Goal: Transaction & Acquisition: Book appointment/travel/reservation

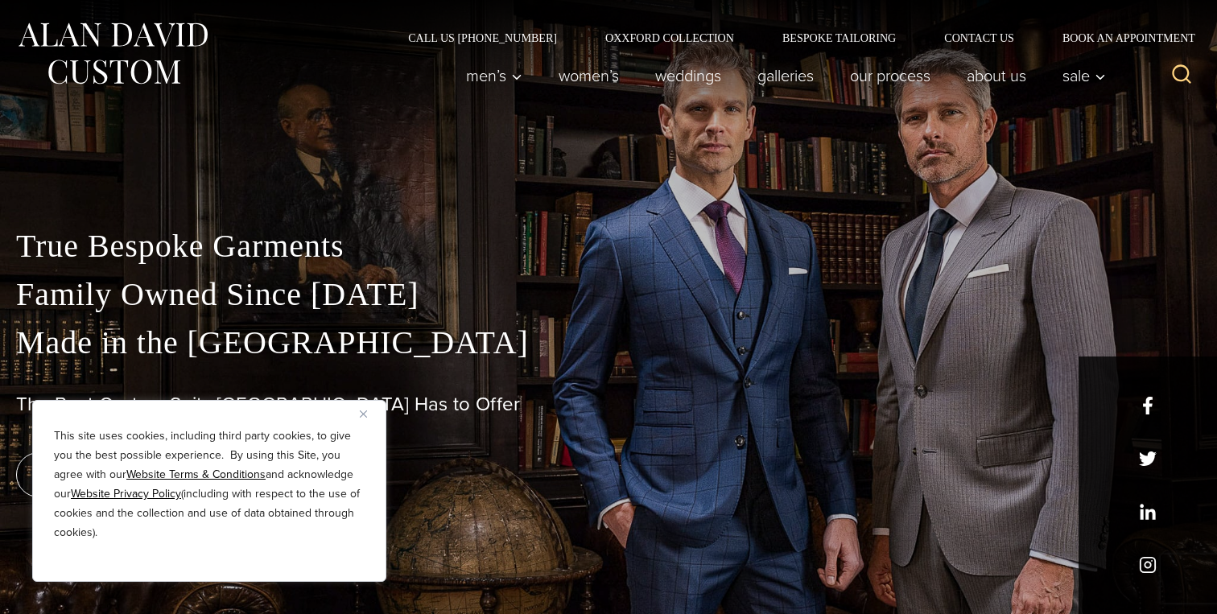
click at [365, 416] on img "Close" at bounding box center [363, 413] width 7 height 7
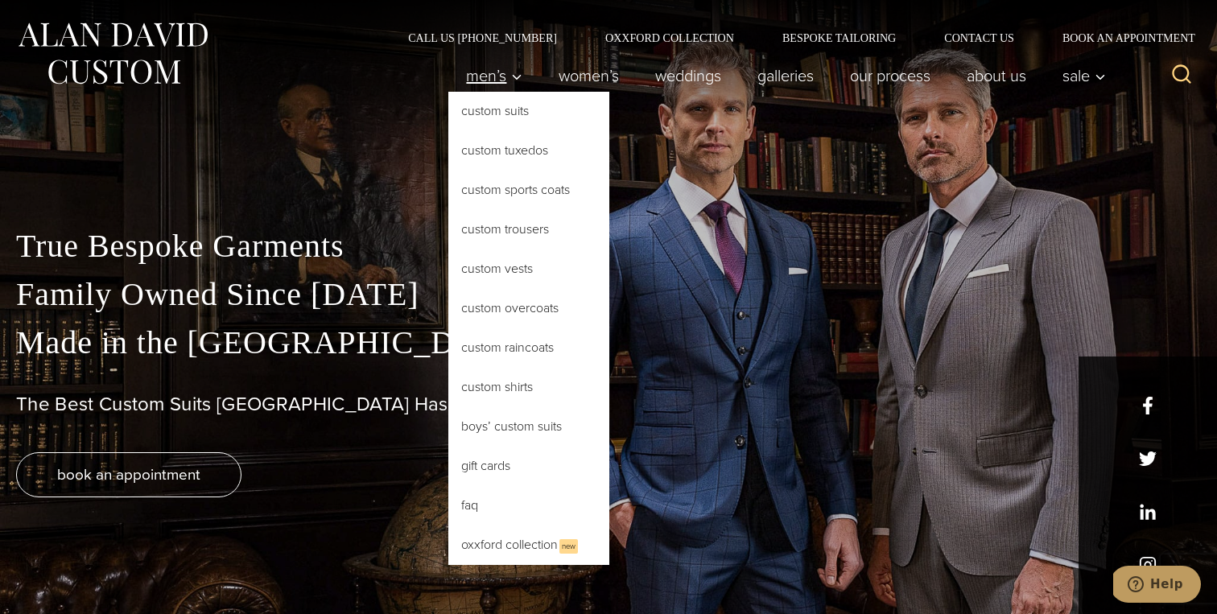
click at [499, 78] on span "Men’s" at bounding box center [494, 76] width 56 height 16
click at [495, 109] on link "Custom Suits" at bounding box center [528, 111] width 161 height 39
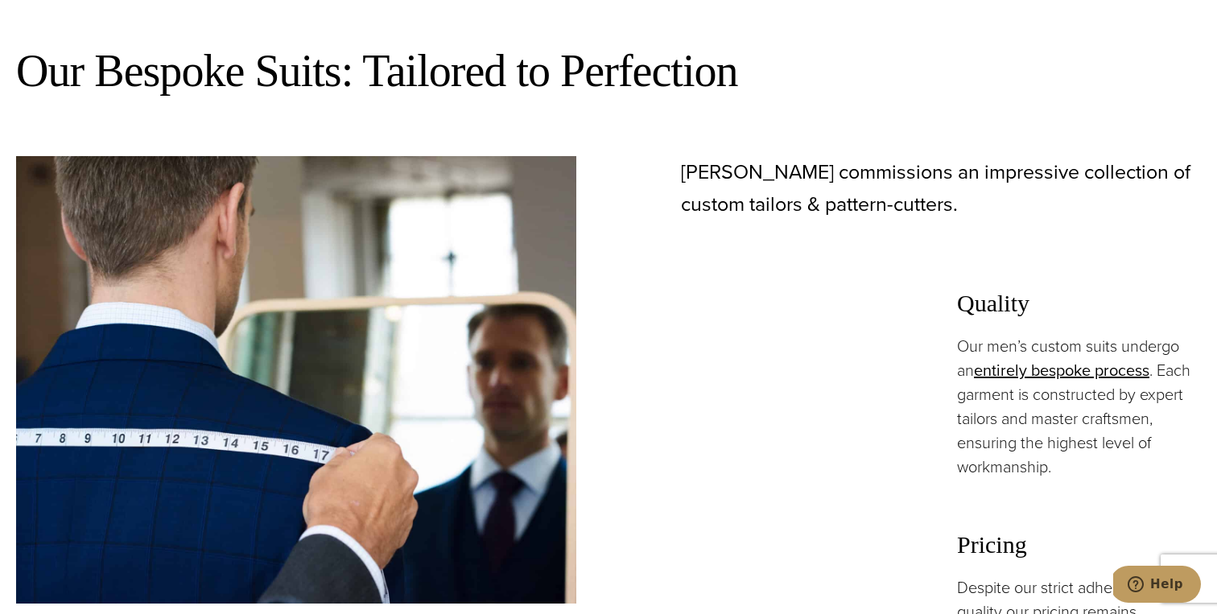
scroll to position [816, 0]
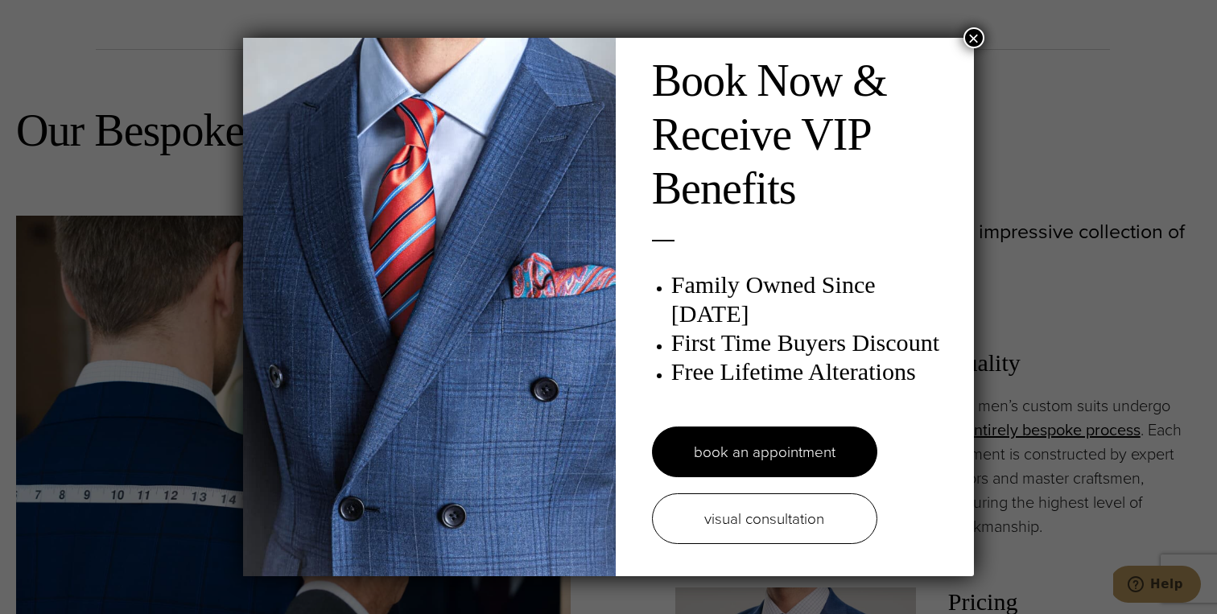
click at [987, 26] on div "Book Now & Receive VIP Benefits Family Owned Since 1913 First Time Buyers Disco…" at bounding box center [608, 307] width 1217 height 614
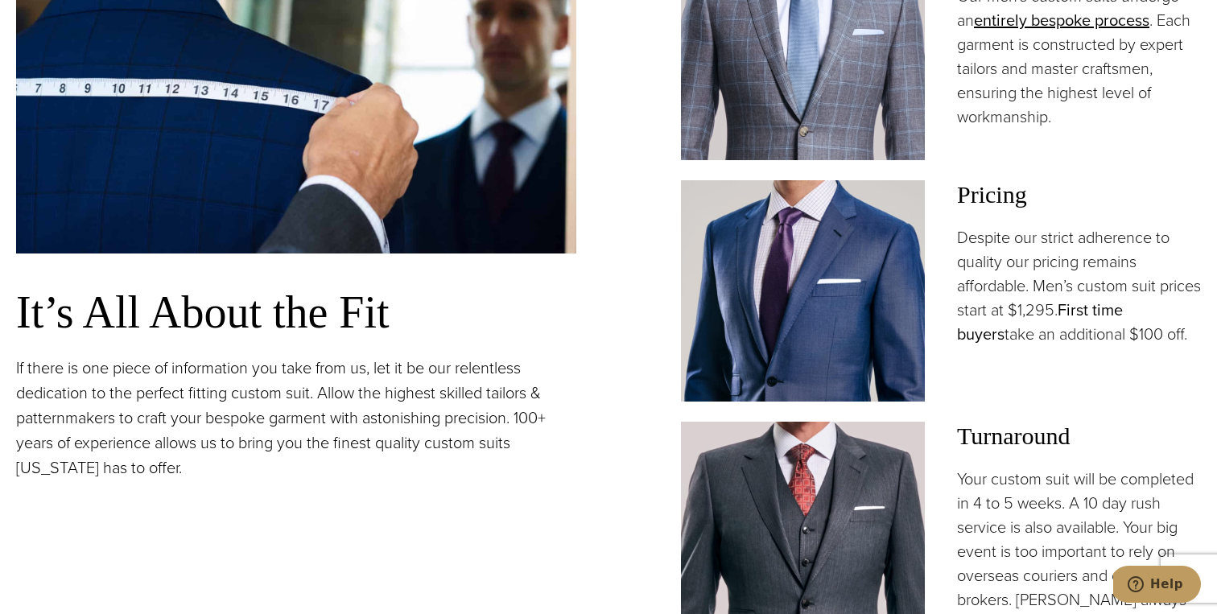
scroll to position [1230, 0]
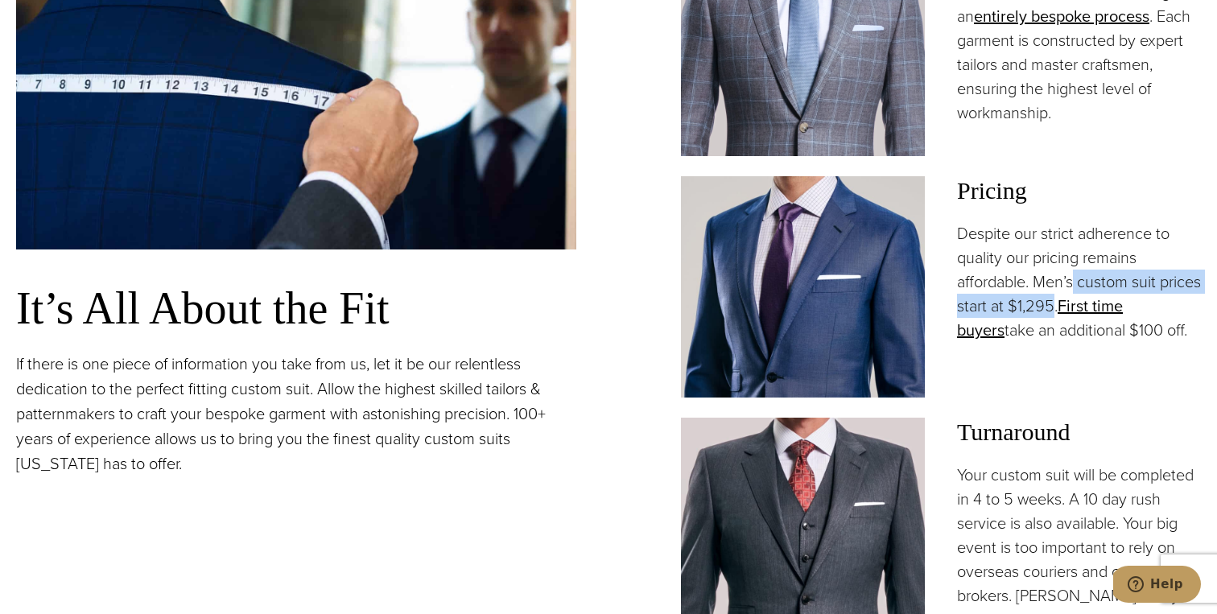
drag, startPoint x: 1076, startPoint y: 289, endPoint x: 1101, endPoint y: 311, distance: 33.1
click at [1101, 311] on p "Despite our strict adherence to quality our pricing remains affordable. Men’s c…" at bounding box center [1079, 281] width 244 height 121
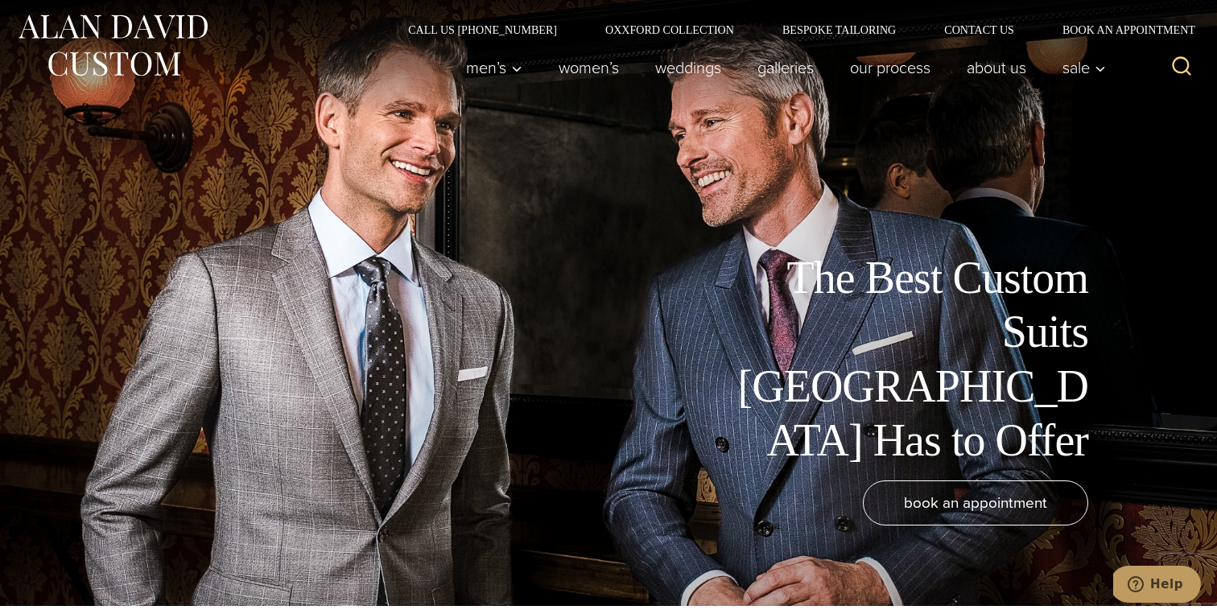
scroll to position [5, 0]
